Goal: Information Seeking & Learning: Learn about a topic

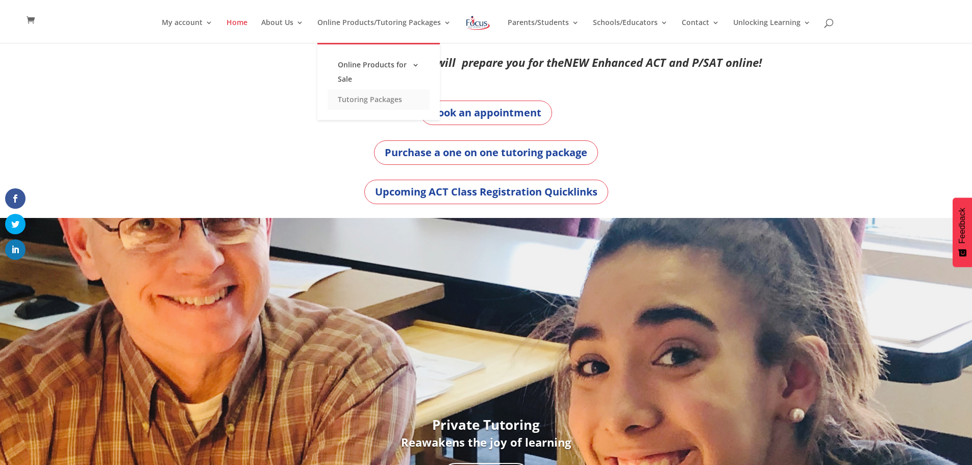
click at [387, 103] on link "Tutoring Packages" at bounding box center [378, 99] width 102 height 20
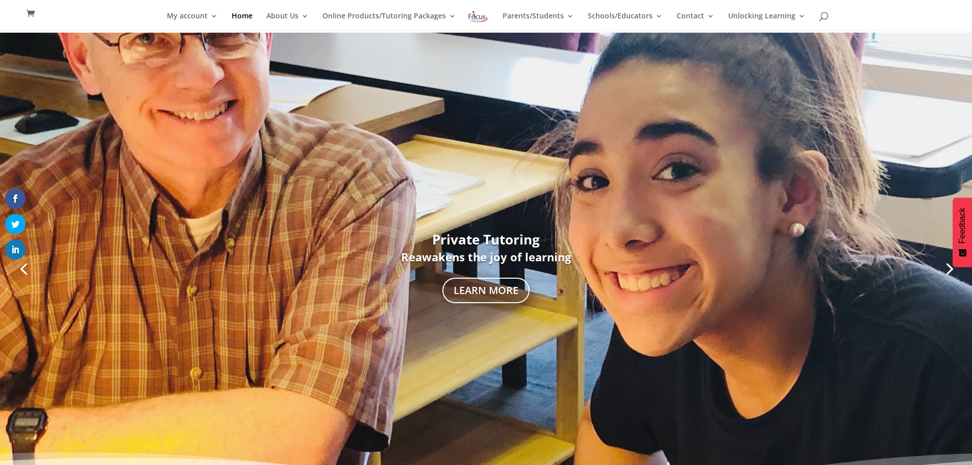
scroll to position [173, 0]
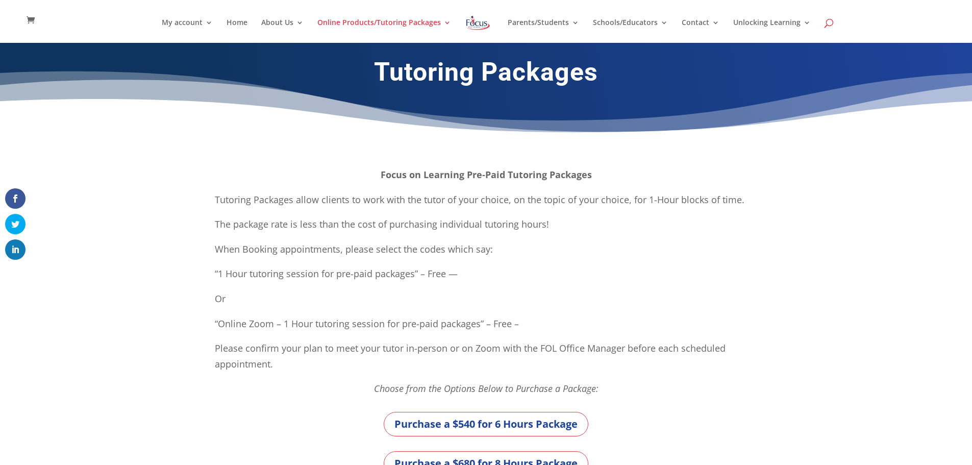
click at [829, 25] on span at bounding box center [829, 25] width 0 height 0
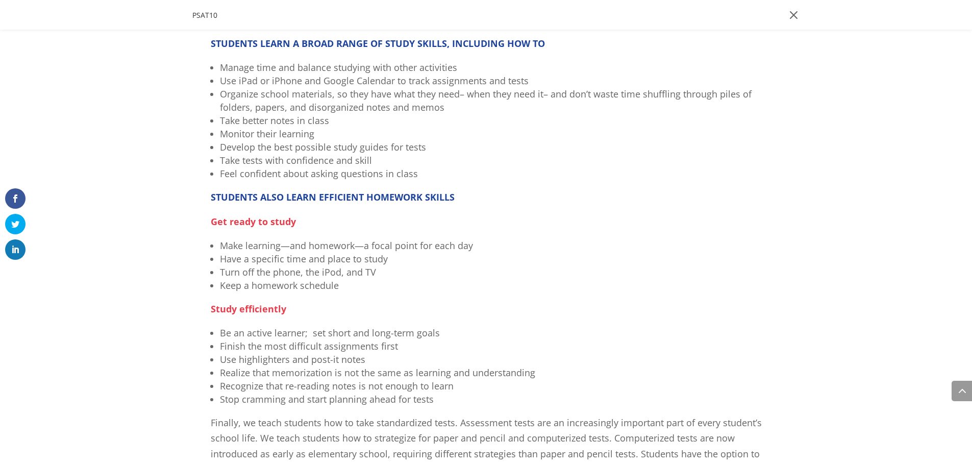
scroll to position [726, 0]
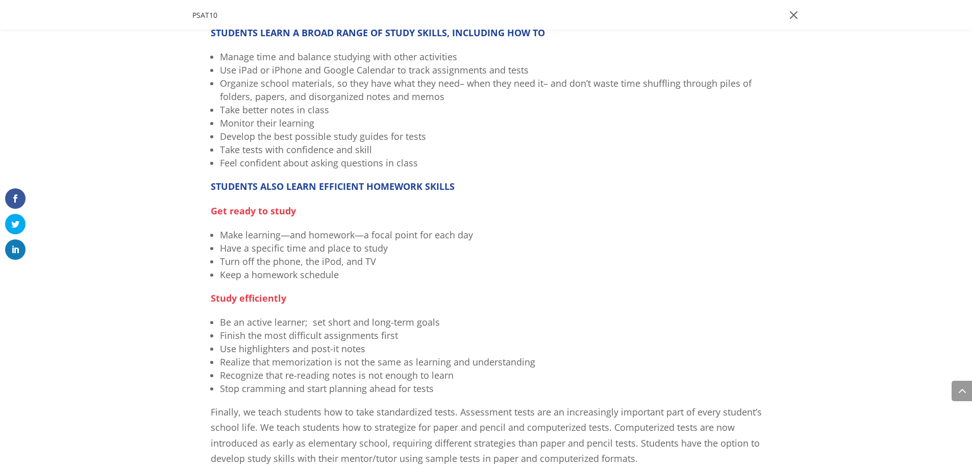
type input "PSAT10"
click at [799, 20] on span at bounding box center [792, 14] width 15 height 15
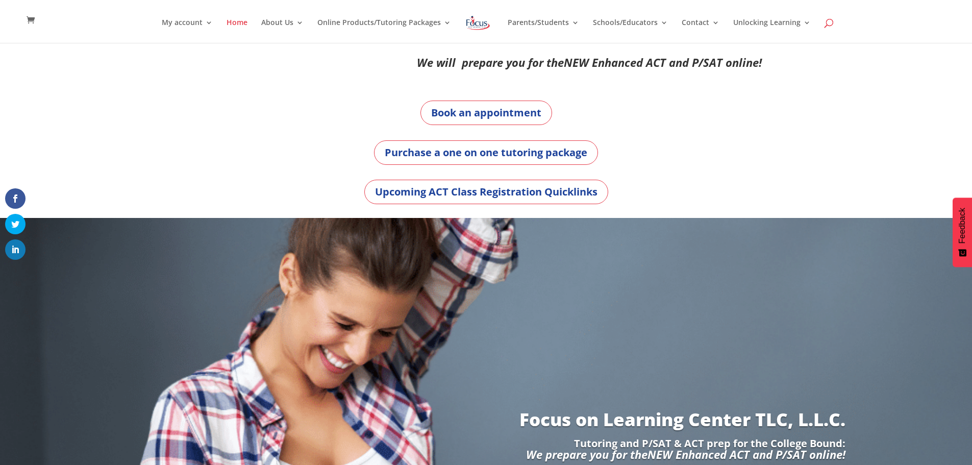
click at [829, 25] on span at bounding box center [829, 25] width 0 height 0
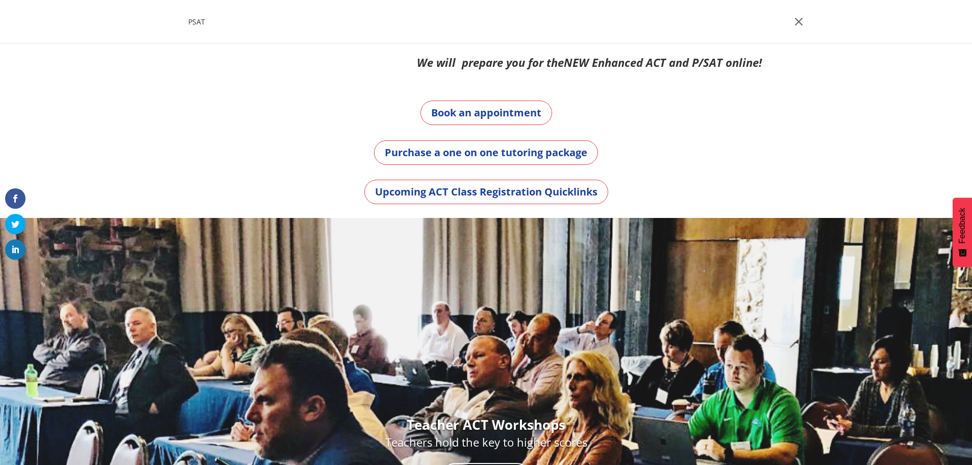
type input "PSAT"
